Goal: Task Accomplishment & Management: Use online tool/utility

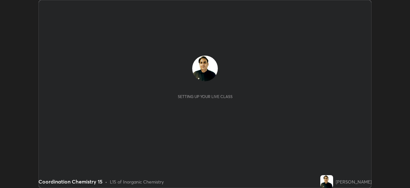
scroll to position [188, 410]
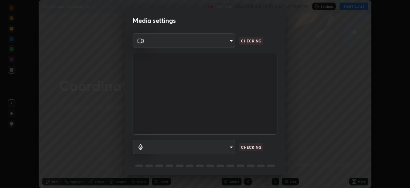
type input "a336d64f64e55d8aa7a740c0692a000d9b2cd72565bf31e1fe246034b728a4c7"
click at [228, 151] on body "Erase all Coordination Chemistry 15 Recording WAS SCHEDULED TO START AT 12:55 P…" at bounding box center [205, 94] width 410 height 188
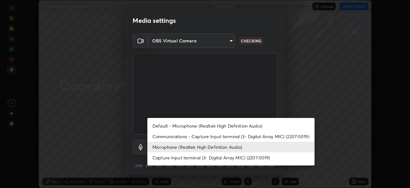
click at [230, 128] on li "Default - Microphone (Realtek High Definition Audio)" at bounding box center [230, 125] width 167 height 11
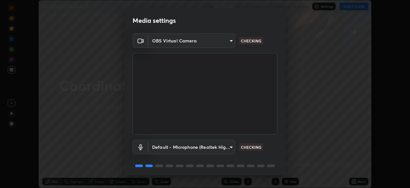
click at [223, 147] on body "Erase all Coordination Chemistry 15 Recording WAS SCHEDULED TO START AT 12:55 P…" at bounding box center [205, 94] width 410 height 188
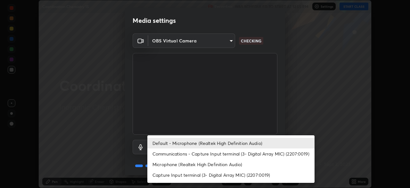
click at [226, 161] on li "Microphone (Realtek High Definition Audio)" at bounding box center [230, 164] width 167 height 11
type input "4273d84e70fb5c3da1ad7a87736a7c1c3dc0036dee25445793fb8f51dd498235"
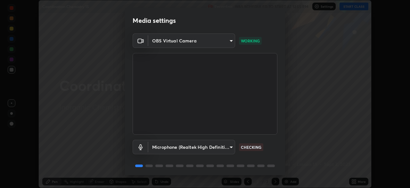
scroll to position [23, 0]
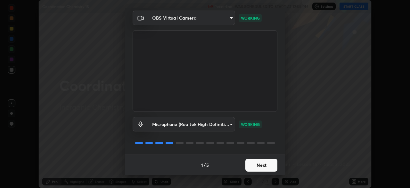
click at [264, 167] on button "Next" at bounding box center [262, 164] width 32 height 13
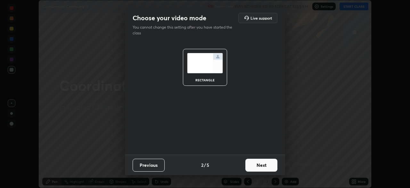
click at [265, 166] on button "Next" at bounding box center [262, 164] width 32 height 13
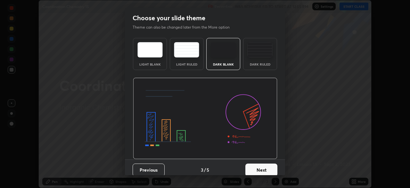
click at [267, 167] on button "Next" at bounding box center [262, 169] width 32 height 13
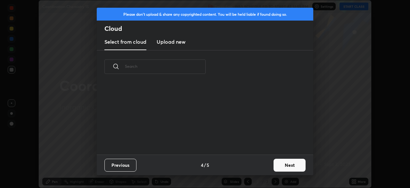
click at [274, 167] on button "Next" at bounding box center [290, 164] width 32 height 13
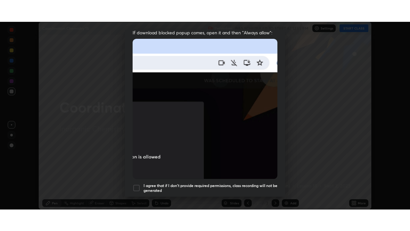
scroll to position [154, 0]
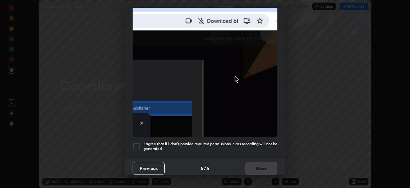
click at [138, 145] on div at bounding box center [137, 146] width 8 height 8
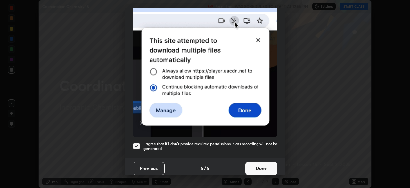
click at [264, 163] on button "Done" at bounding box center [262, 168] width 32 height 13
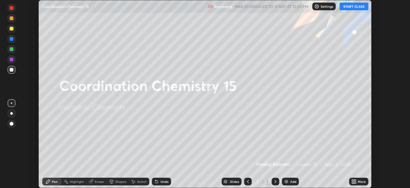
click at [355, 180] on icon at bounding box center [356, 180] width 2 height 2
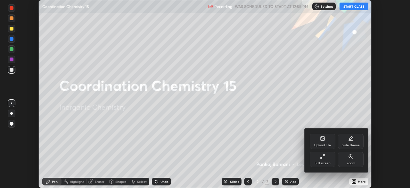
click at [322, 162] on div "Full screen" at bounding box center [323, 162] width 16 height 3
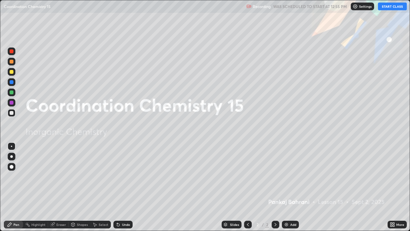
scroll to position [231, 410]
click at [395, 8] on button "START CLASS" at bounding box center [392, 7] width 29 height 8
click at [287, 187] on img at bounding box center [286, 224] width 5 height 5
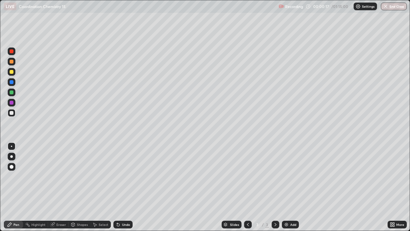
click at [12, 62] on div at bounding box center [12, 62] width 4 height 4
click at [292, 187] on div "Add" at bounding box center [293, 224] width 6 height 3
click at [14, 115] on div at bounding box center [12, 113] width 8 height 8
click at [248, 187] on div at bounding box center [248, 225] width 8 height 8
click at [277, 187] on icon at bounding box center [275, 224] width 5 height 5
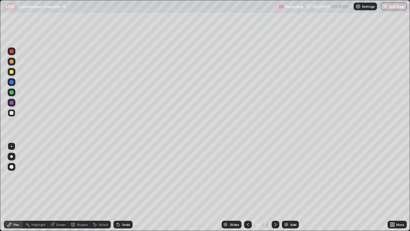
click at [244, 187] on div at bounding box center [248, 225] width 8 height 8
click at [274, 187] on div at bounding box center [276, 225] width 8 height 8
click at [249, 187] on div at bounding box center [248, 225] width 8 height 8
click at [278, 187] on div at bounding box center [276, 225] width 8 height 8
click at [292, 187] on div "Add" at bounding box center [293, 224] width 6 height 3
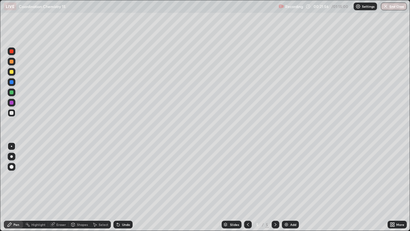
click at [13, 75] on div at bounding box center [12, 72] width 8 height 8
click at [394, 187] on icon at bounding box center [394, 226] width 2 height 2
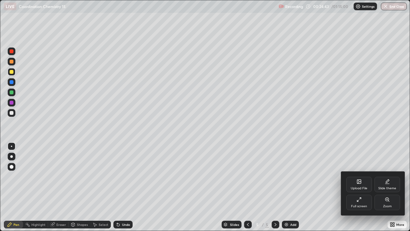
click at [364, 187] on div "Upload File" at bounding box center [359, 188] width 17 height 3
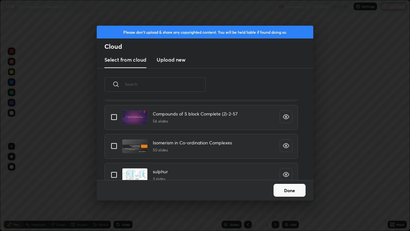
scroll to position [249, 0]
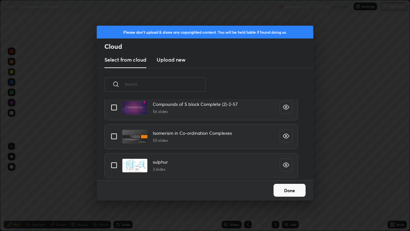
click at [115, 137] on input "grid" at bounding box center [113, 136] width 13 height 13
checkbox input "true"
click at [290, 187] on button "Done" at bounding box center [290, 190] width 32 height 13
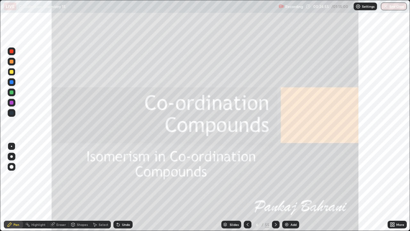
click at [275, 187] on icon at bounding box center [275, 224] width 5 height 5
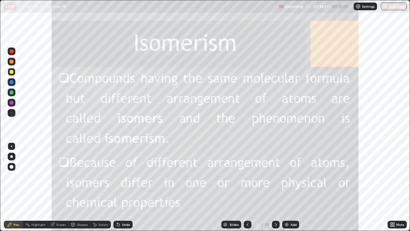
click at [275, 187] on icon at bounding box center [275, 224] width 5 height 5
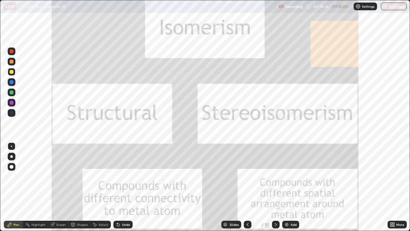
click at [12, 52] on div at bounding box center [12, 51] width 4 height 4
click at [137, 187] on div "Slides 8 / 55 Add" at bounding box center [260, 224] width 255 height 13
click at [139, 187] on div "Slides 8 / 55 Add" at bounding box center [260, 224] width 255 height 13
click at [0, 187] on div "Setting up your live class" at bounding box center [205, 115] width 410 height 231
click at [60, 187] on div "Eraser" at bounding box center [61, 224] width 10 height 3
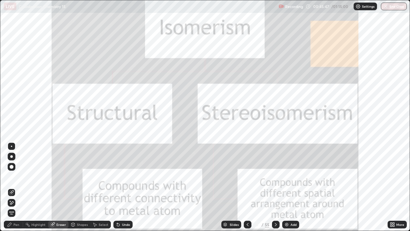
click at [279, 187] on div at bounding box center [276, 225] width 8 height 8
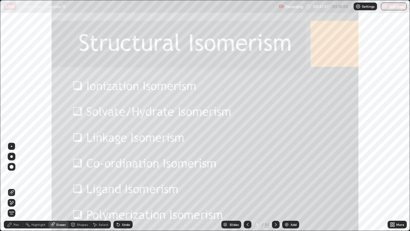
click at [15, 187] on div "Pen" at bounding box center [16, 224] width 6 height 3
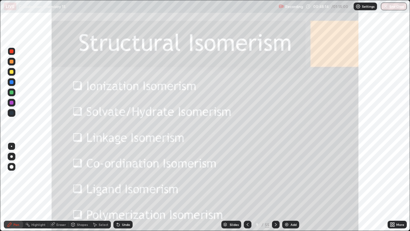
click at [65, 187] on div "Eraser" at bounding box center [58, 225] width 21 height 8
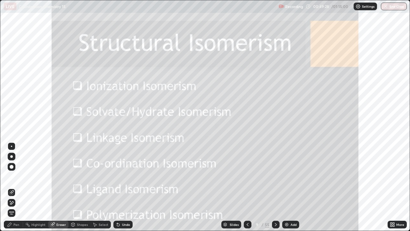
click at [63, 187] on div "Eraser" at bounding box center [61, 224] width 10 height 3
click at [12, 187] on div "Pen" at bounding box center [13, 225] width 19 height 8
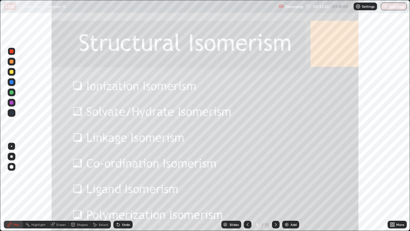
click at [291, 187] on div "Add" at bounding box center [294, 224] width 6 height 3
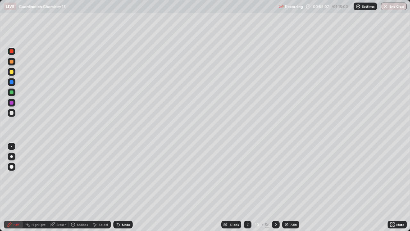
click at [275, 187] on icon at bounding box center [275, 224] width 5 height 5
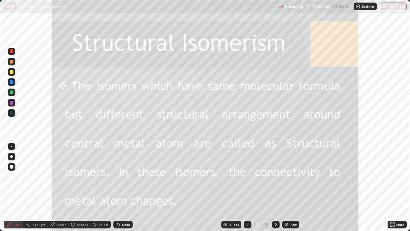
click at [275, 187] on icon at bounding box center [275, 224] width 5 height 5
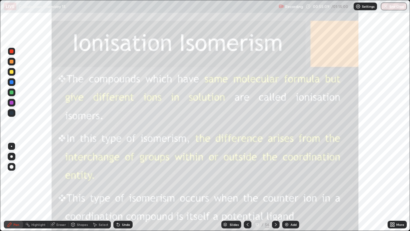
click at [275, 187] on icon at bounding box center [275, 224] width 5 height 5
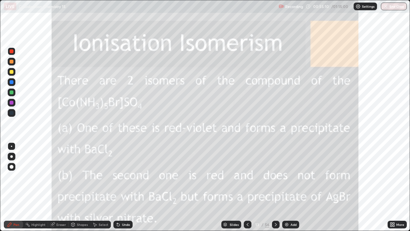
click at [244, 187] on div at bounding box center [248, 225] width 8 height 8
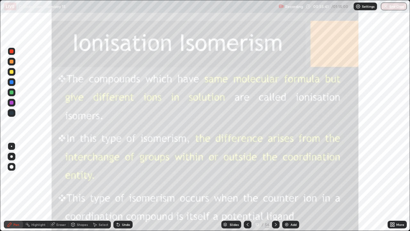
click at [14, 51] on div at bounding box center [12, 51] width 8 height 8
click at [274, 187] on icon at bounding box center [275, 224] width 5 height 5
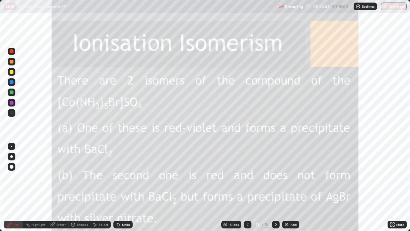
click at [275, 187] on icon at bounding box center [275, 224] width 5 height 5
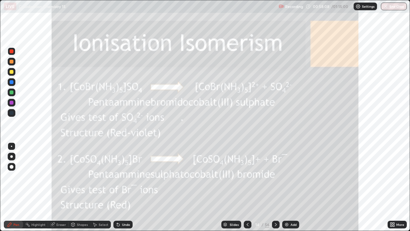
click at [248, 187] on div at bounding box center [248, 225] width 8 height 8
click at [247, 187] on div at bounding box center [248, 225] width 8 height 8
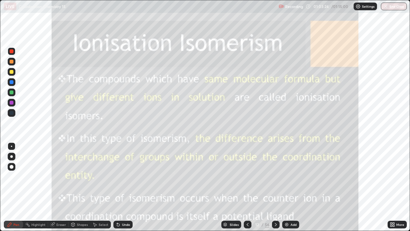
click at [248, 187] on icon at bounding box center [247, 224] width 5 height 5
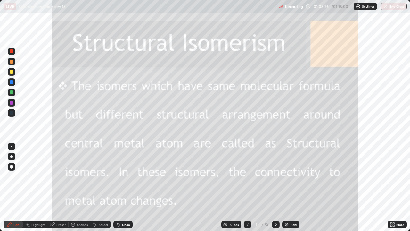
click at [246, 187] on div at bounding box center [248, 225] width 8 height 8
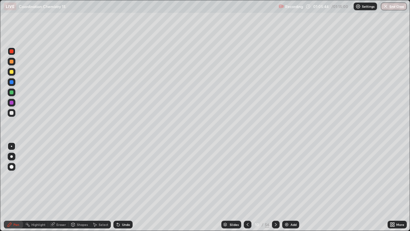
click at [392, 8] on button "End Class" at bounding box center [394, 7] width 26 height 8
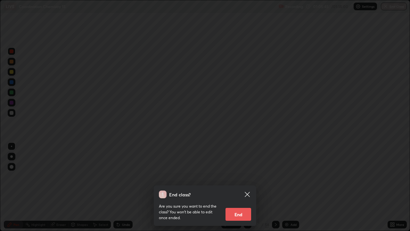
click at [243, 187] on button "End" at bounding box center [239, 214] width 26 height 13
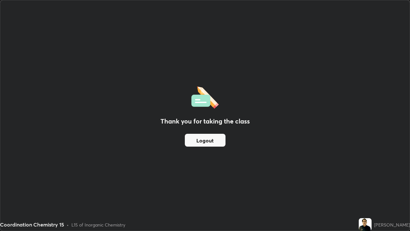
click at [210, 142] on button "Logout" at bounding box center [205, 140] width 41 height 13
